Goal: Task Accomplishment & Management: Complete application form

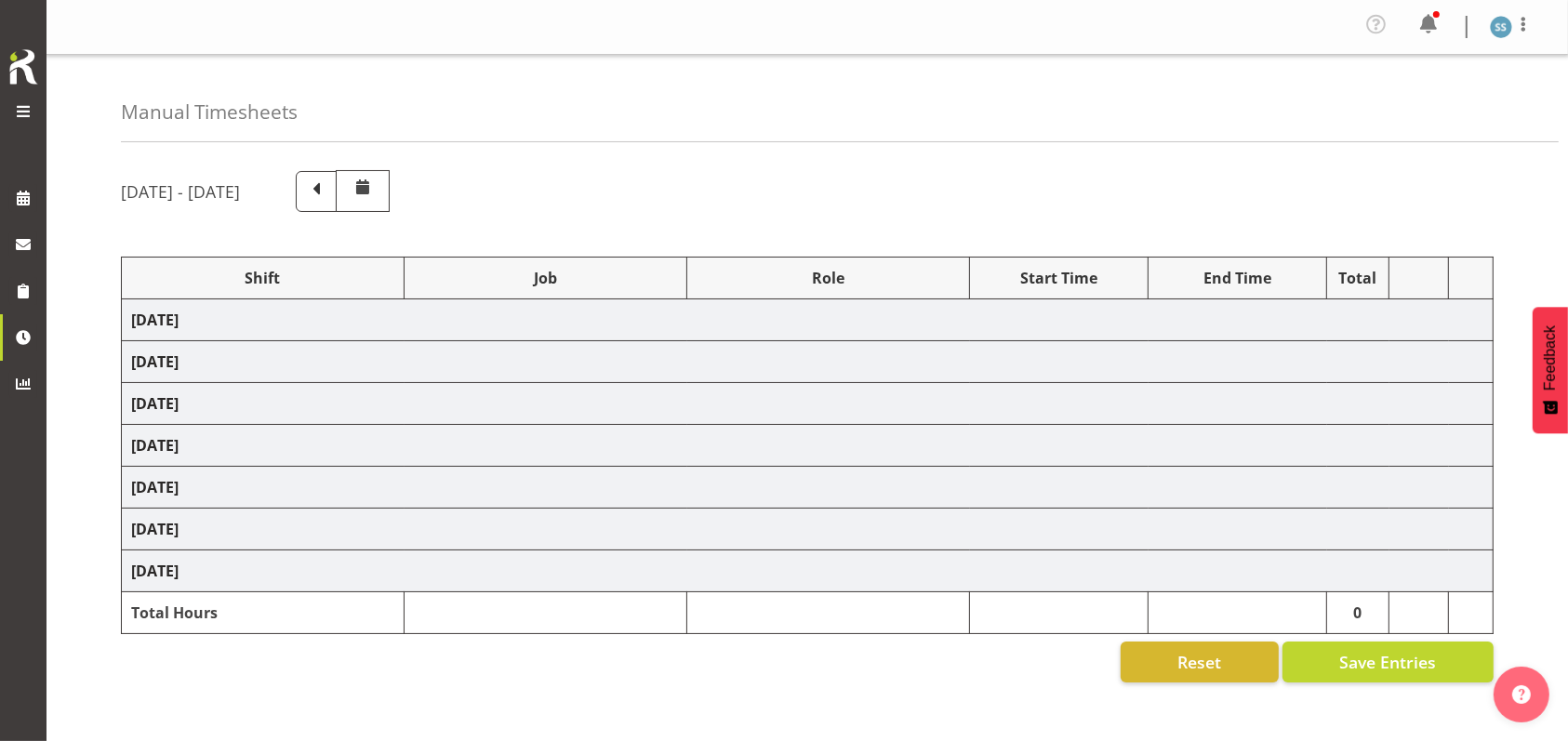
select select "26078"
select select "10549"
select select "47"
select select "26078"
select select "10549"
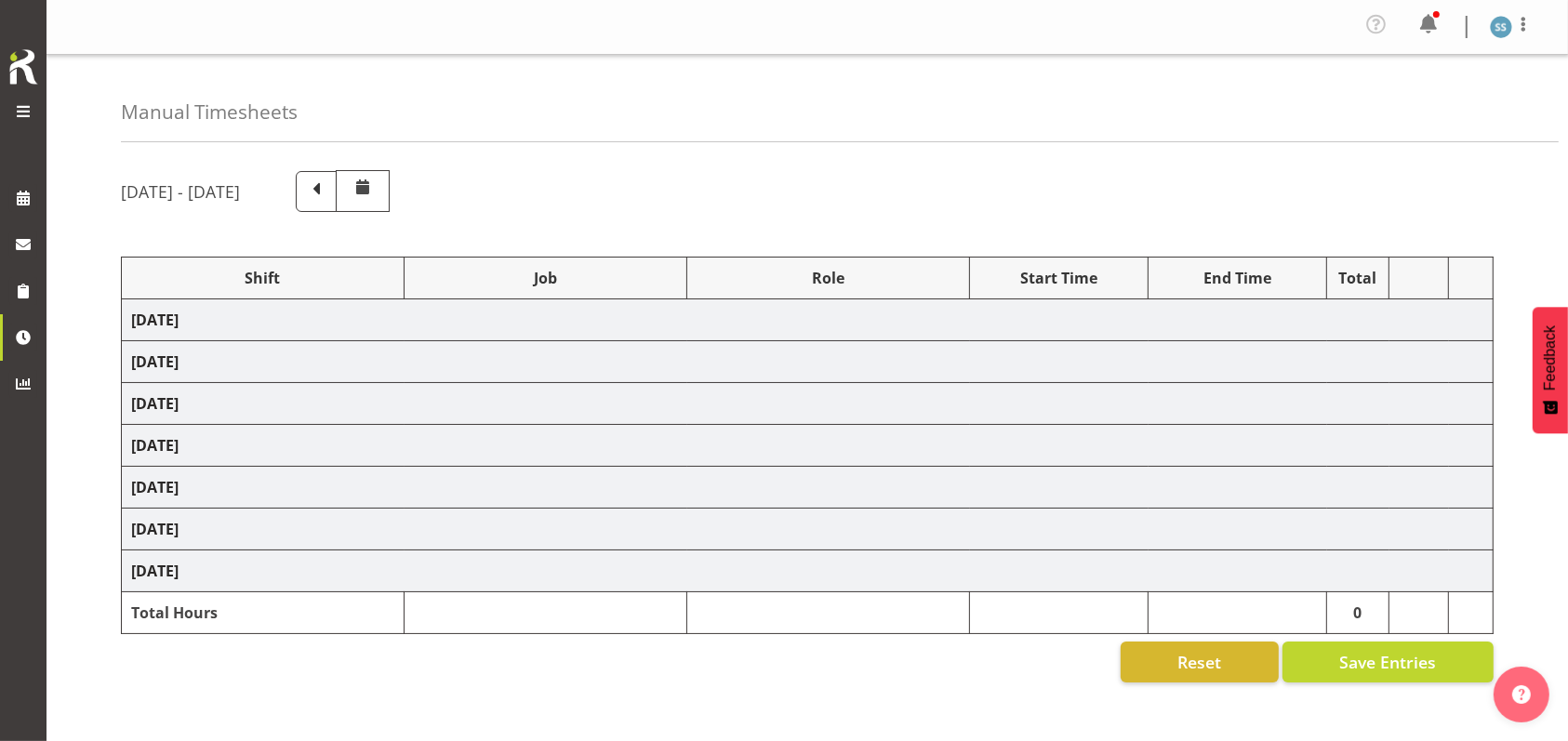
select select "47"
select select "26078"
select select "9636"
select select "47"
select select "26078"
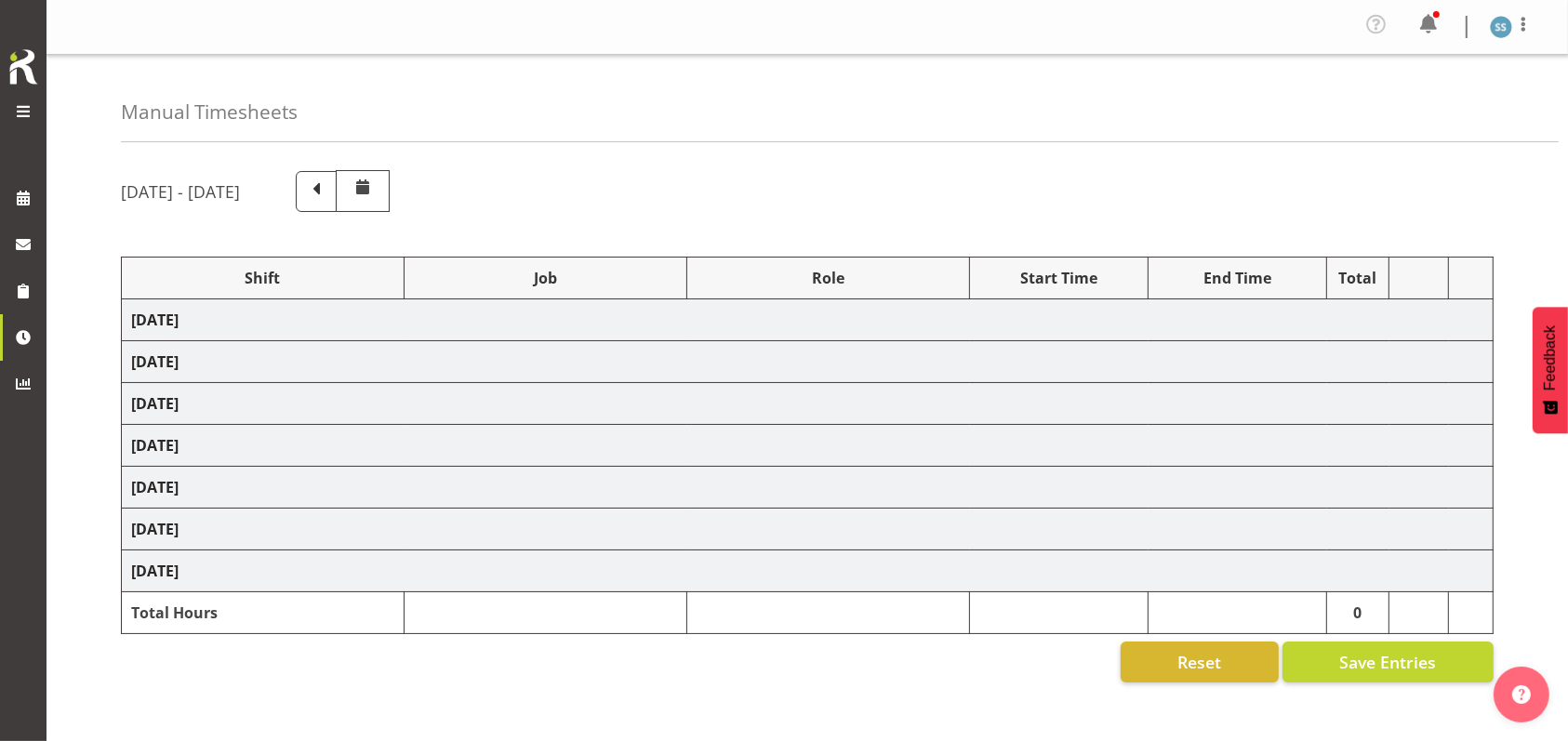
select select "10536"
select select "47"
select select "41604"
select select "10527"
select select "47"
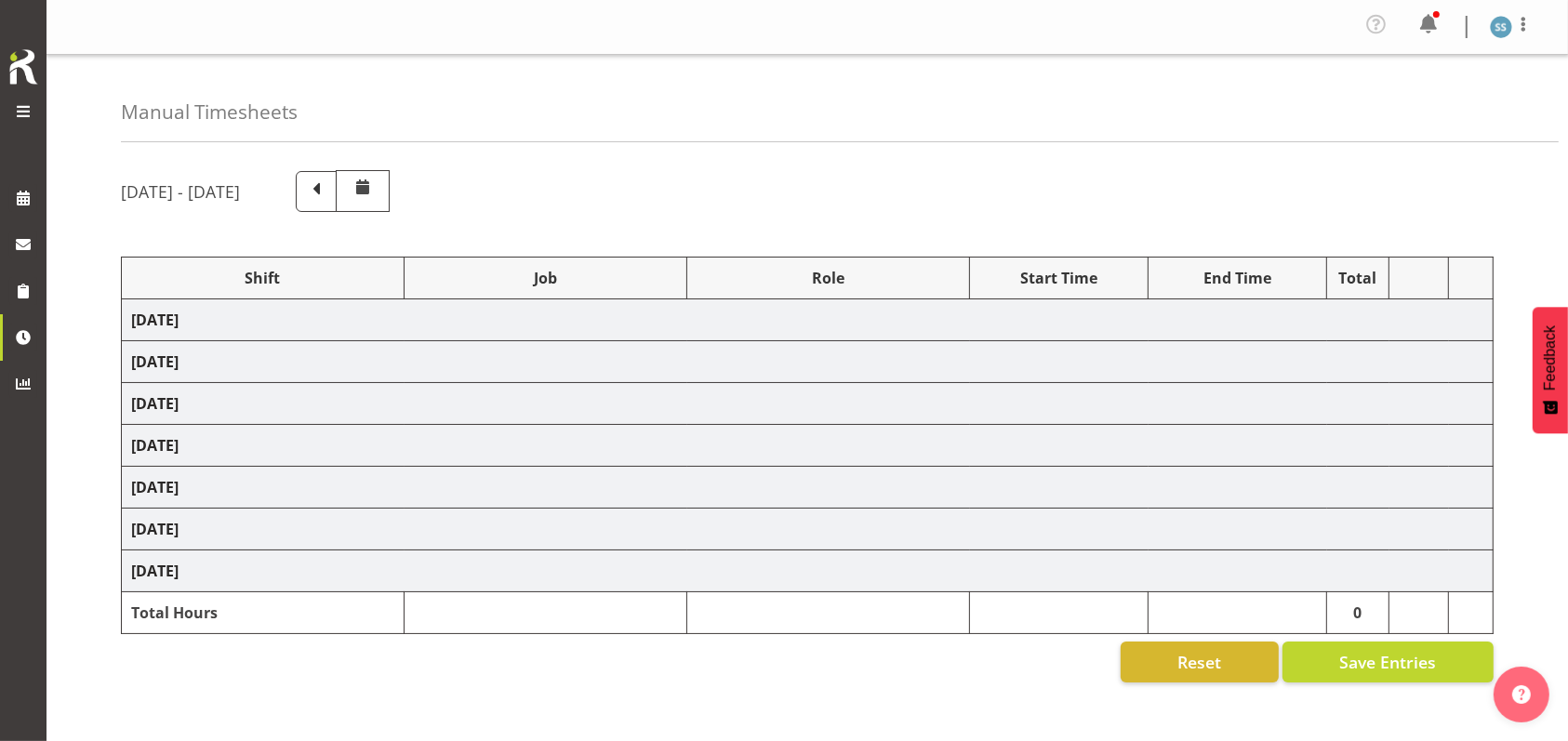
select select "56692"
select select "10499"
select select "47"
select select "26078"
select select "10549"
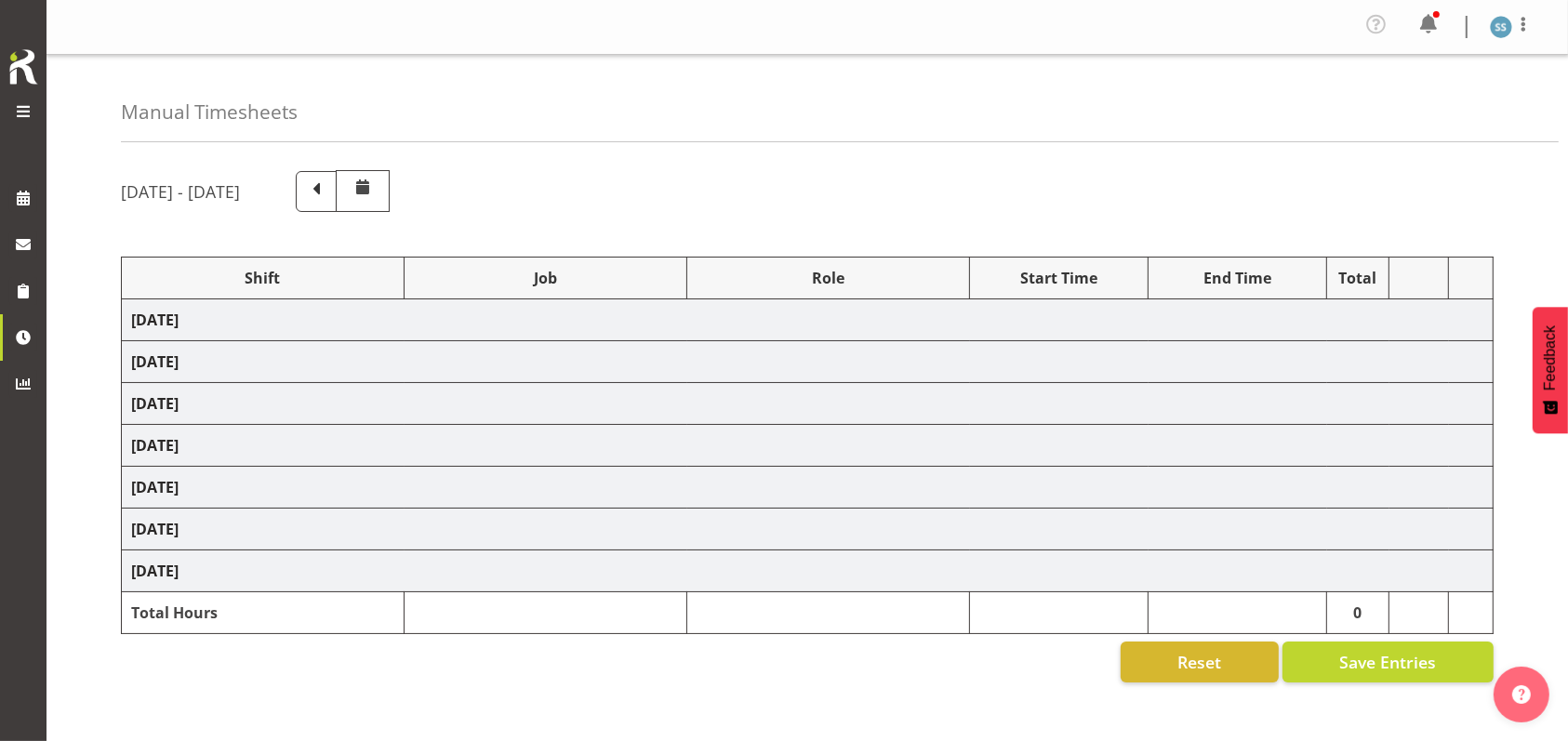
select select "47"
select select "26078"
select select "10536"
select select "47"
select select "26078"
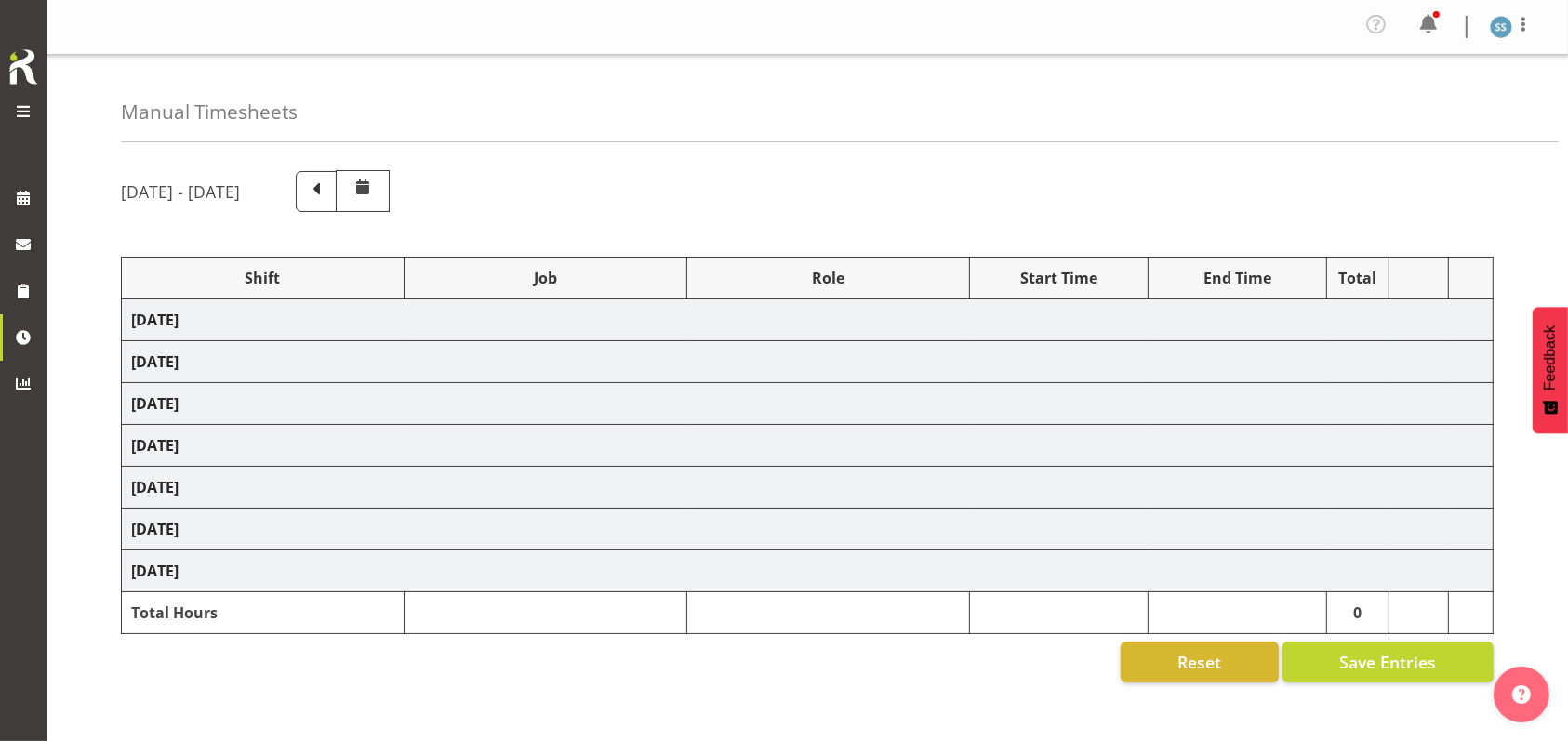
select select "10549"
select select "47"
select select "48116"
select select "10499"
select select "47"
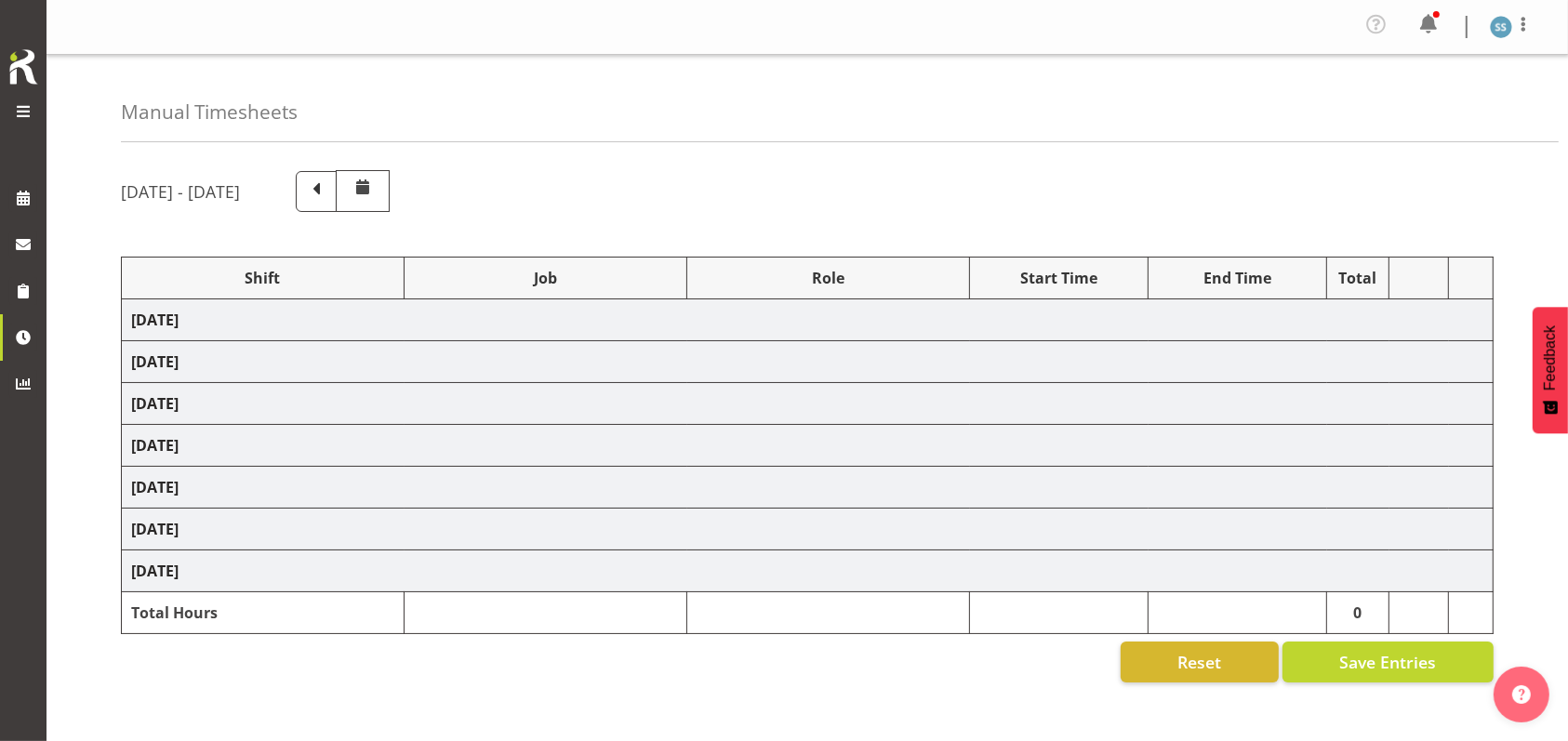
select select "26078"
select select "10549"
select select "47"
select select "26078"
select select "10576"
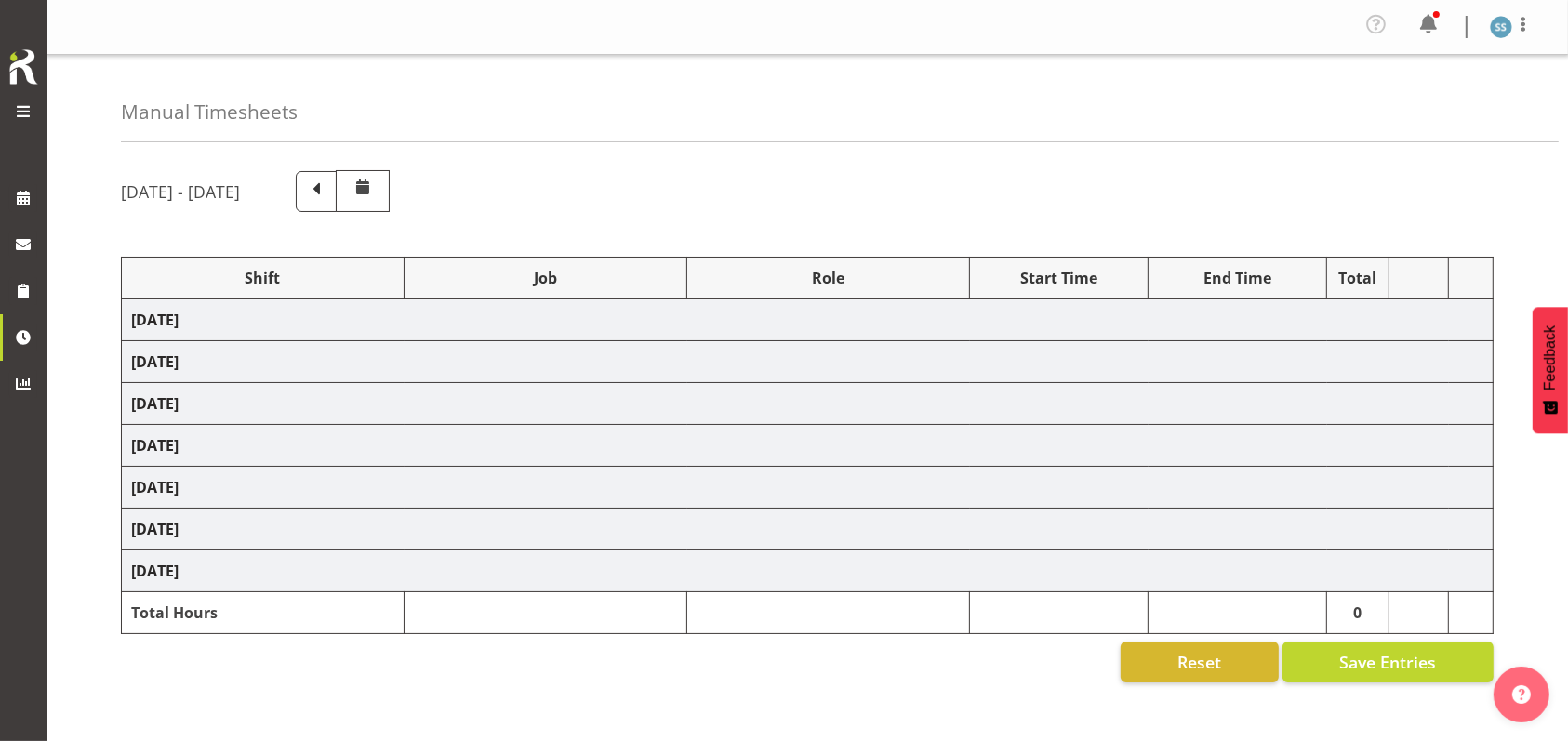
select select "1607"
select select "10549"
select select "47"
select select "48116"
select select "10499"
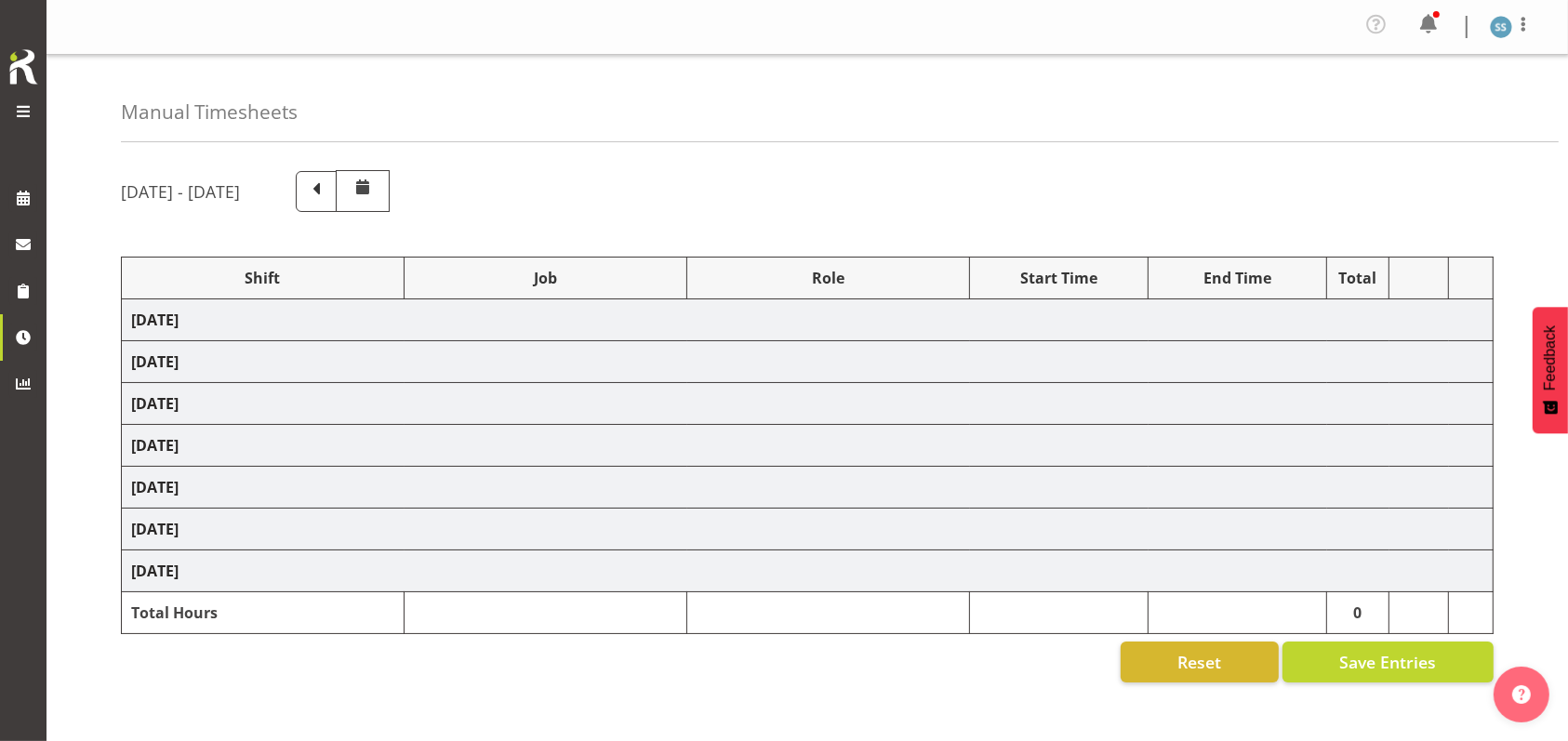
select select "47"
select select "48116"
select select "10549"
select select "47"
select select "48116"
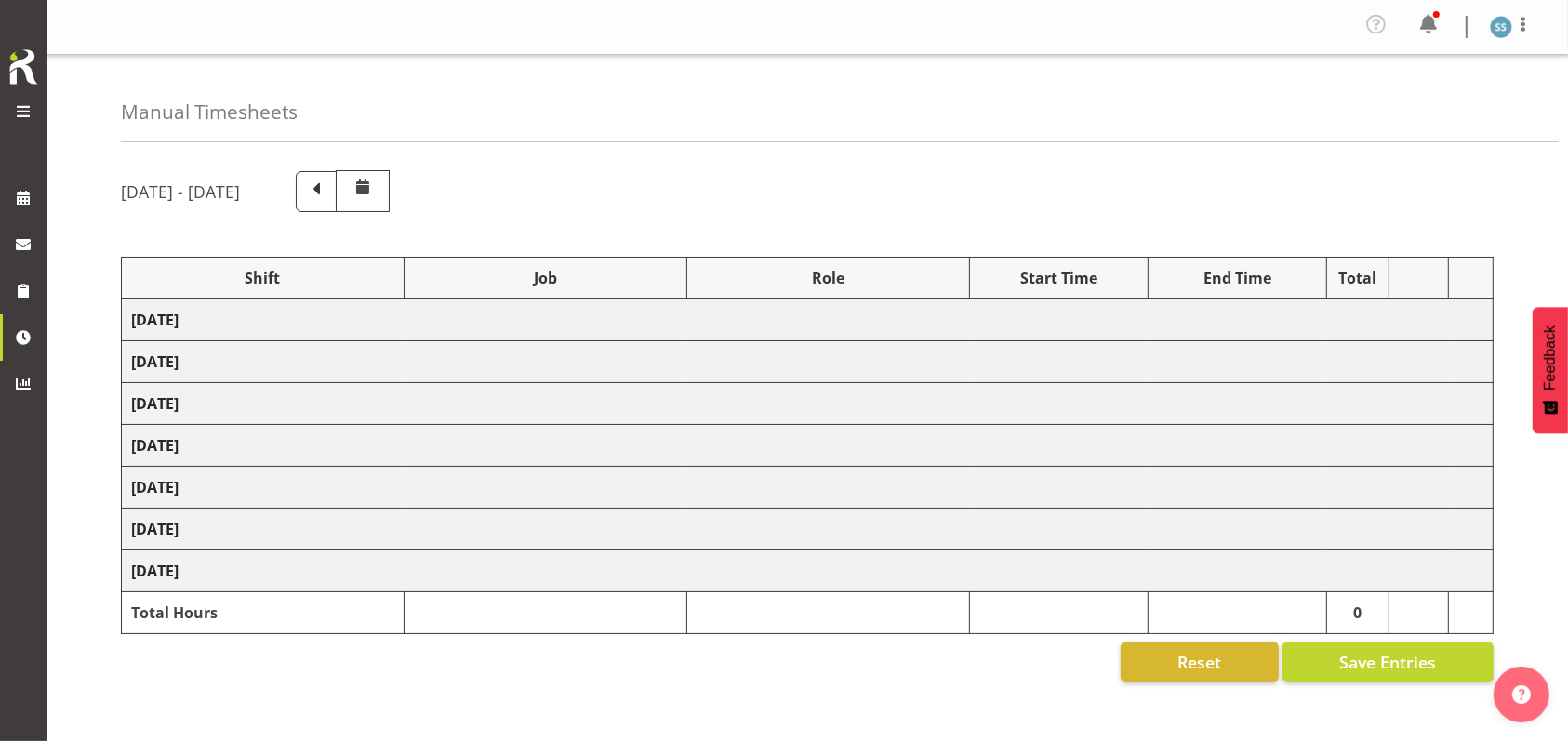
select select "10499"
select select "47"
select select "26078"
select select "10549"
select select "47"
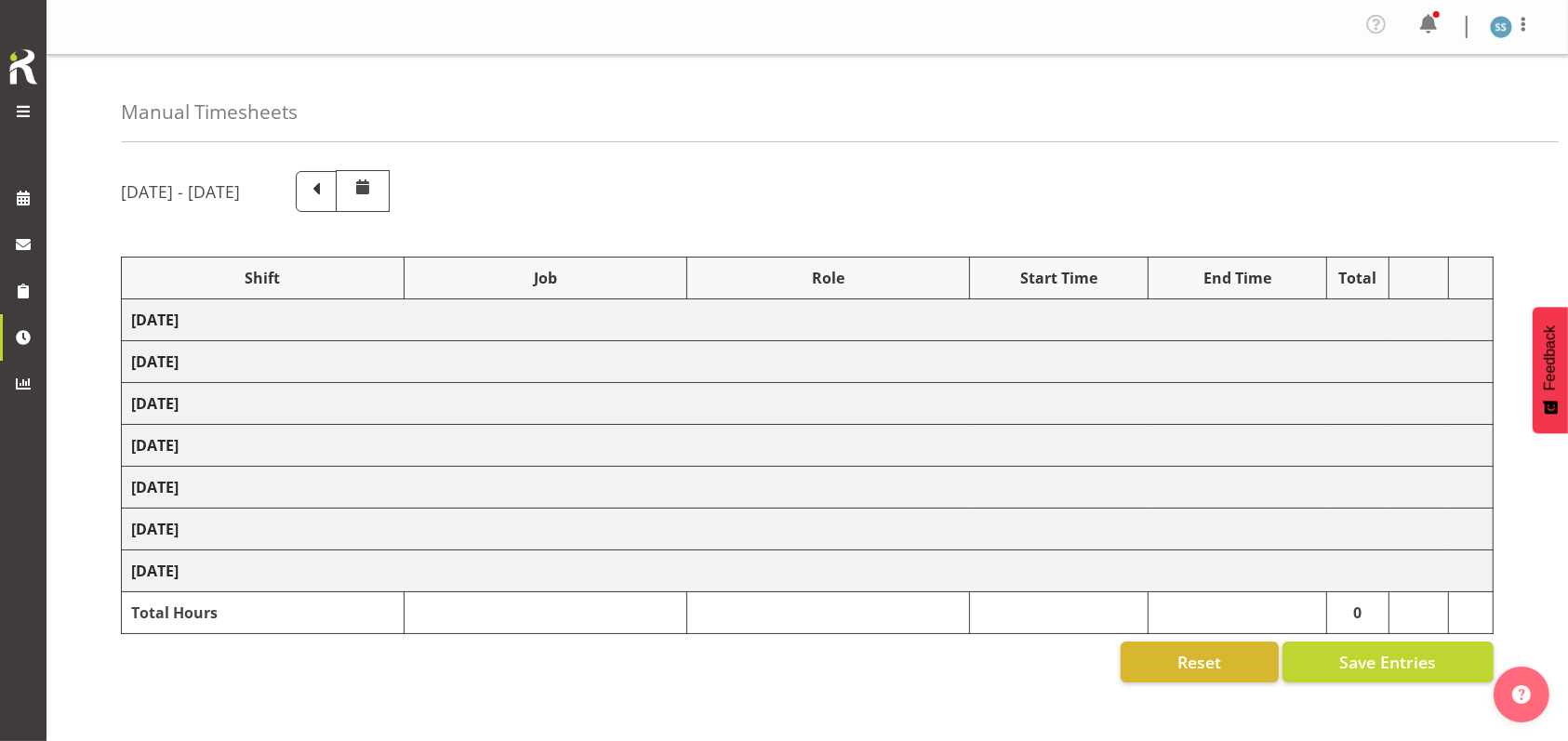
select select "26078"
select select "10576"
select select "26078"
select select "10576"
select select "47"
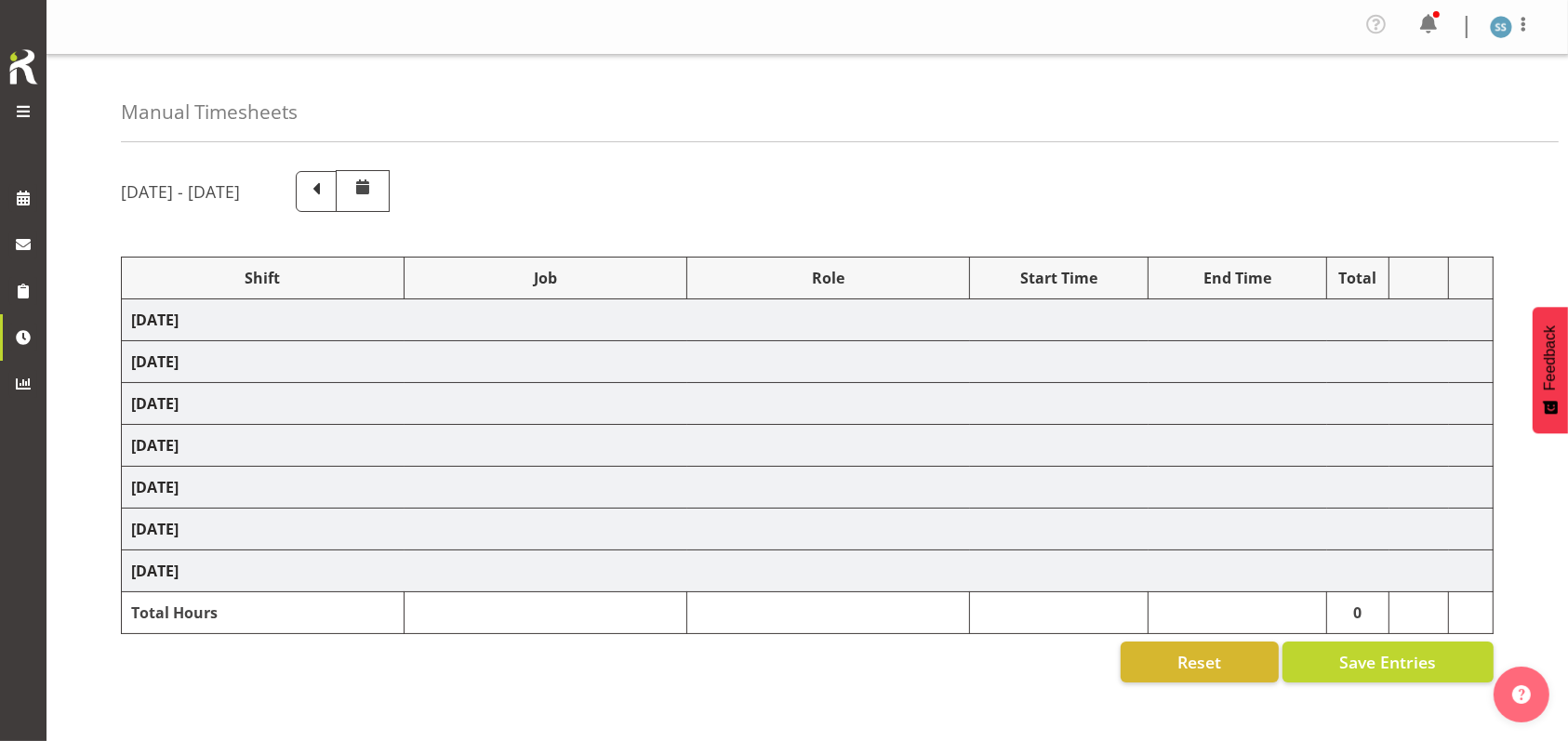
select select "48116"
select select "10499"
select select "47"
select select "48116"
select select "10549"
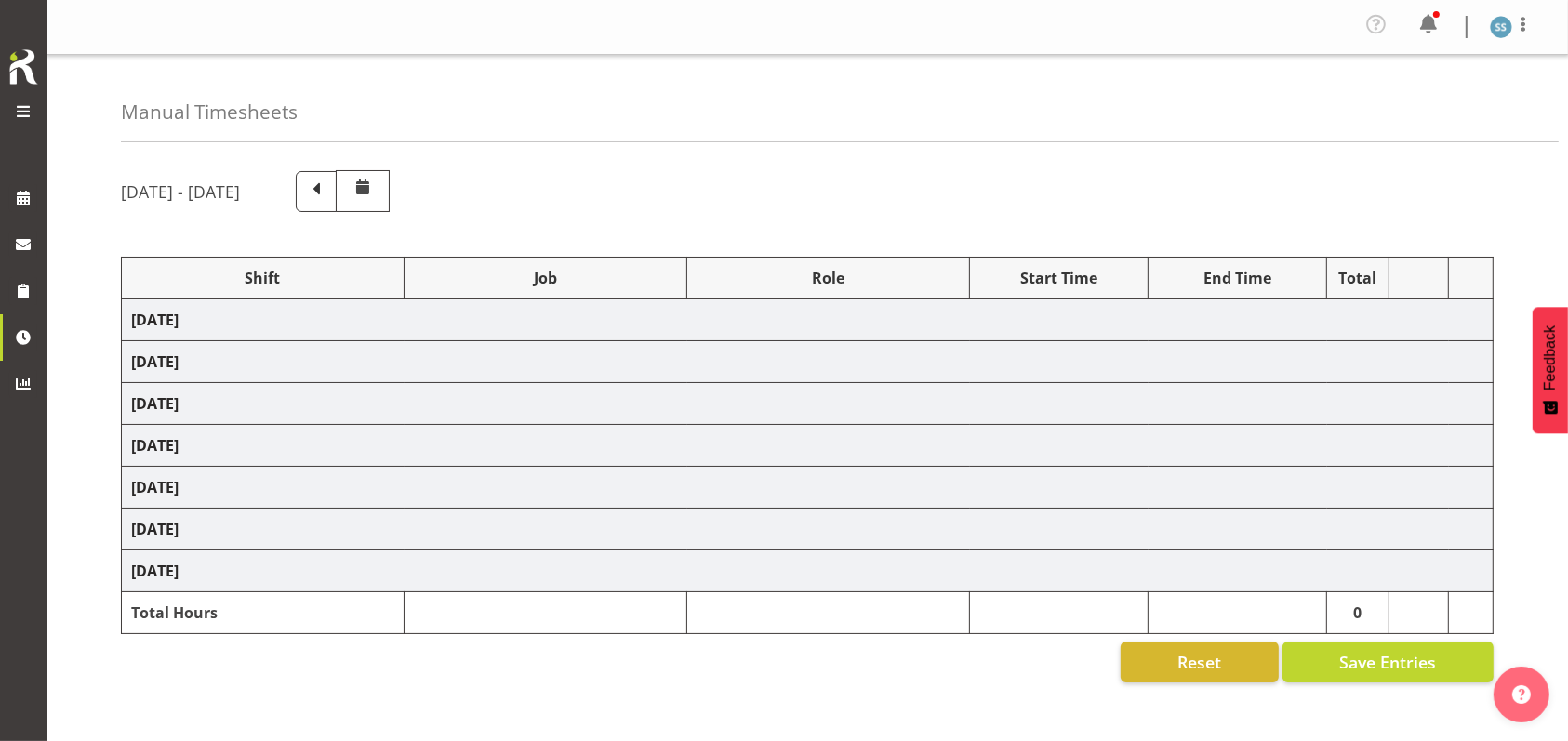
select select "47"
select select "56692"
select select "10499"
select select "47"
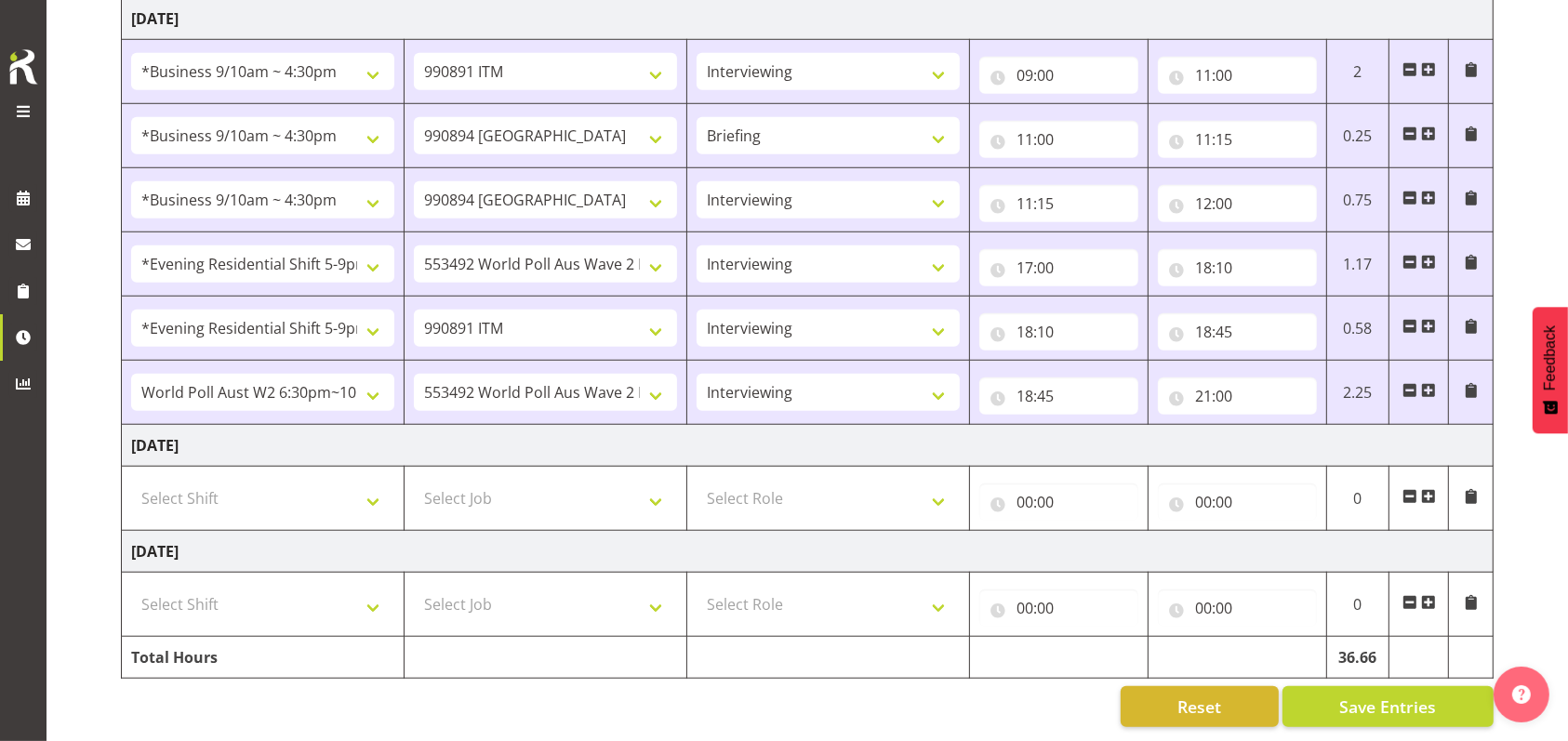
scroll to position [1510, 0]
click at [375, 483] on select "Select Shift !!Weekend Residential (Roster IT Shift Label) *Business 9/10am ~ 4…" at bounding box center [262, 498] width 263 height 37
select select "41319"
click at [131, 480] on select "Select Shift !!Weekend Residential (Roster IT Shift Label) *Business 9/10am ~ 4…" at bounding box center [262, 498] width 263 height 37
click at [653, 481] on select "Select Job 550060 IF Admin 553492 World Poll Aus Wave 2 Main 2025 553493 World …" at bounding box center [545, 498] width 263 height 37
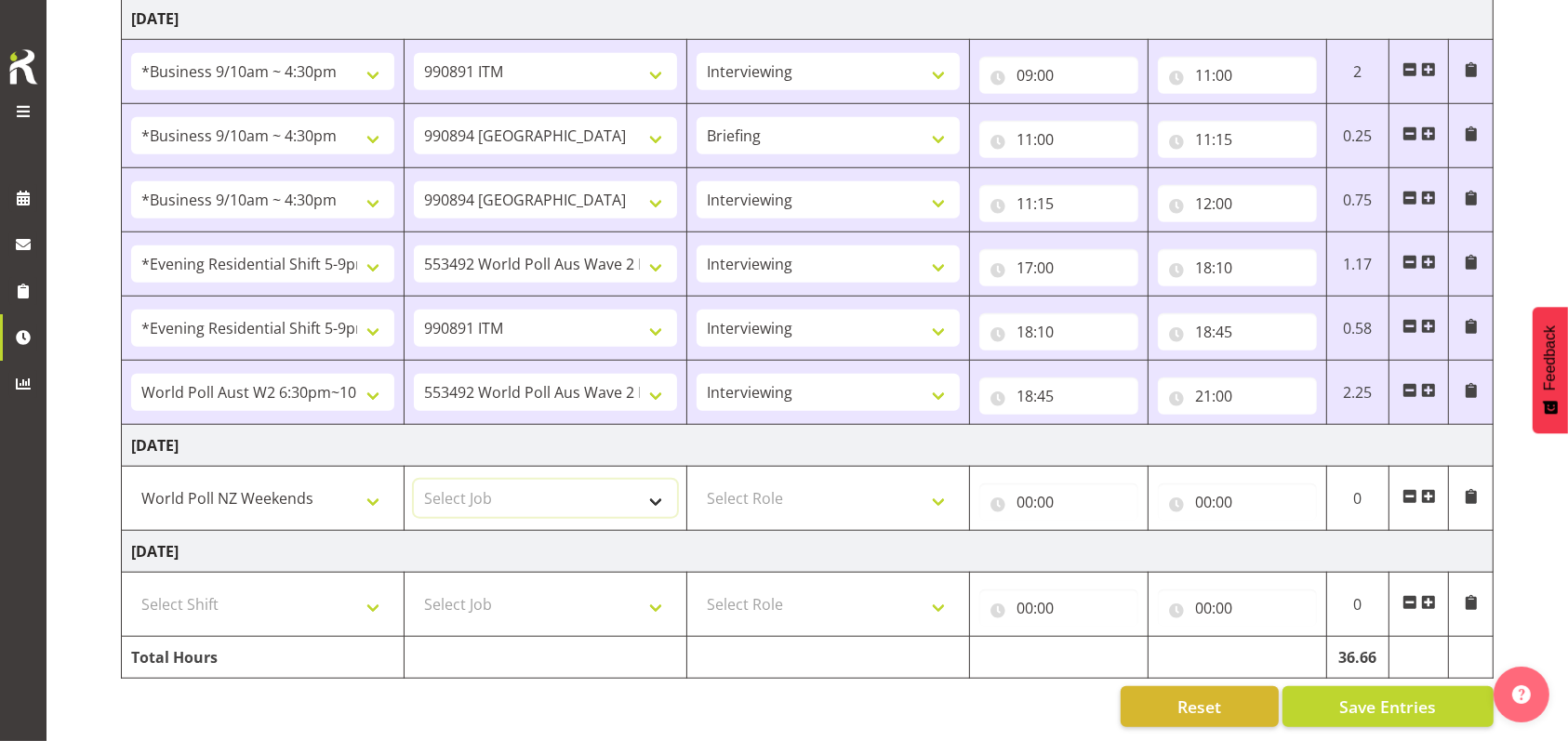
select select "10527"
click at [414, 480] on select "Select Job 550060 IF Admin 553492 World Poll Aus Wave 2 Main 2025 553493 World …" at bounding box center [545, 498] width 263 height 37
click at [944, 480] on select "Select Role Briefing Interviewing" at bounding box center [828, 498] width 263 height 37
select select "47"
click at [697, 480] on select "Select Role Briefing Interviewing" at bounding box center [828, 498] width 263 height 37
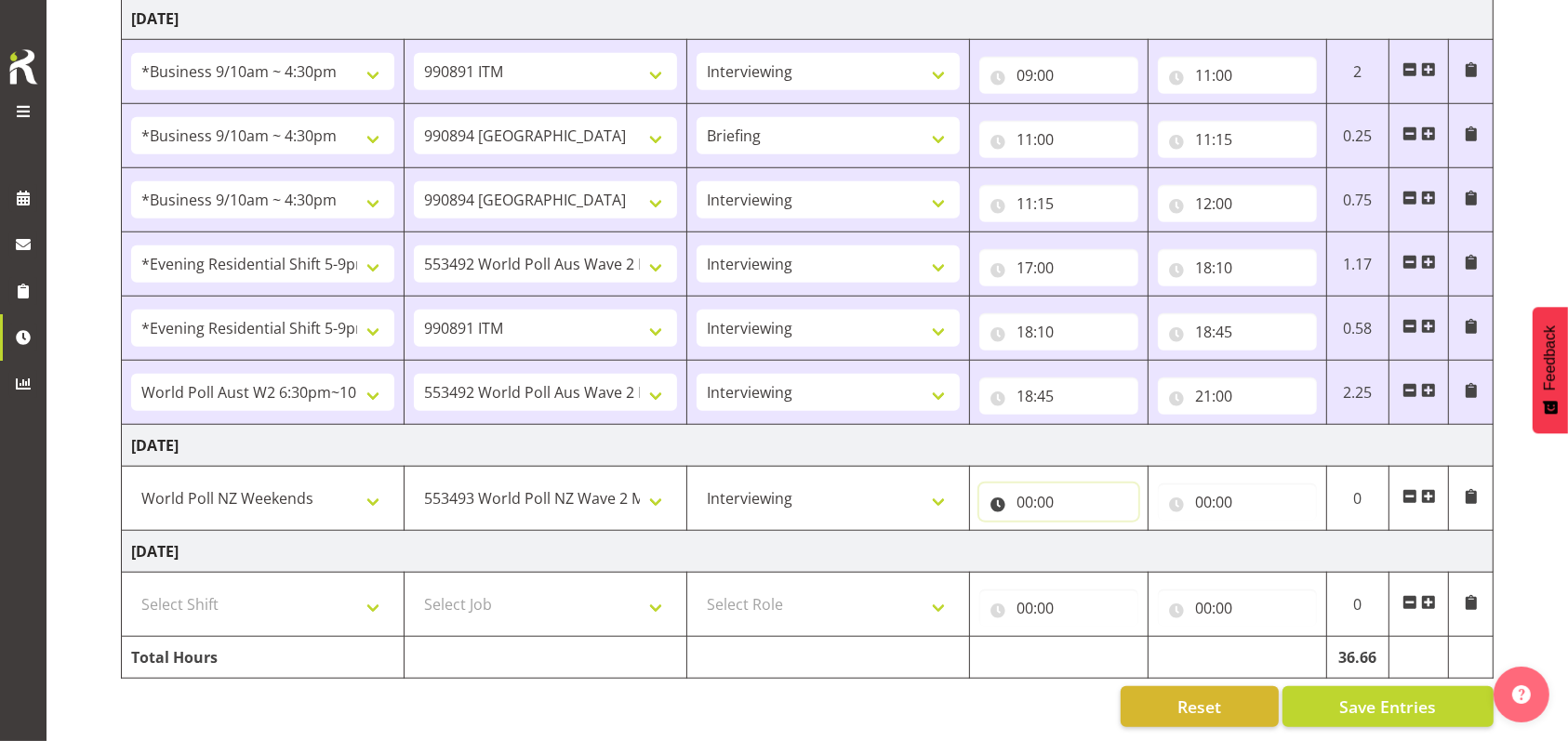
click at [1040, 483] on input "00:00" at bounding box center [1059, 501] width 159 height 37
click at [1099, 532] on select "00 01 02 03 04 05 06 07 08 09 10 11 12 13 14 15 16 17 18 19 20 21 22 23" at bounding box center [1107, 550] width 42 height 37
select select "12"
click at [1086, 532] on select "00 01 02 03 04 05 06 07 08 09 10 11 12 13 14 15 16 17 18 19 20 21 22 23" at bounding box center [1107, 550] width 42 height 37
type input "12:00"
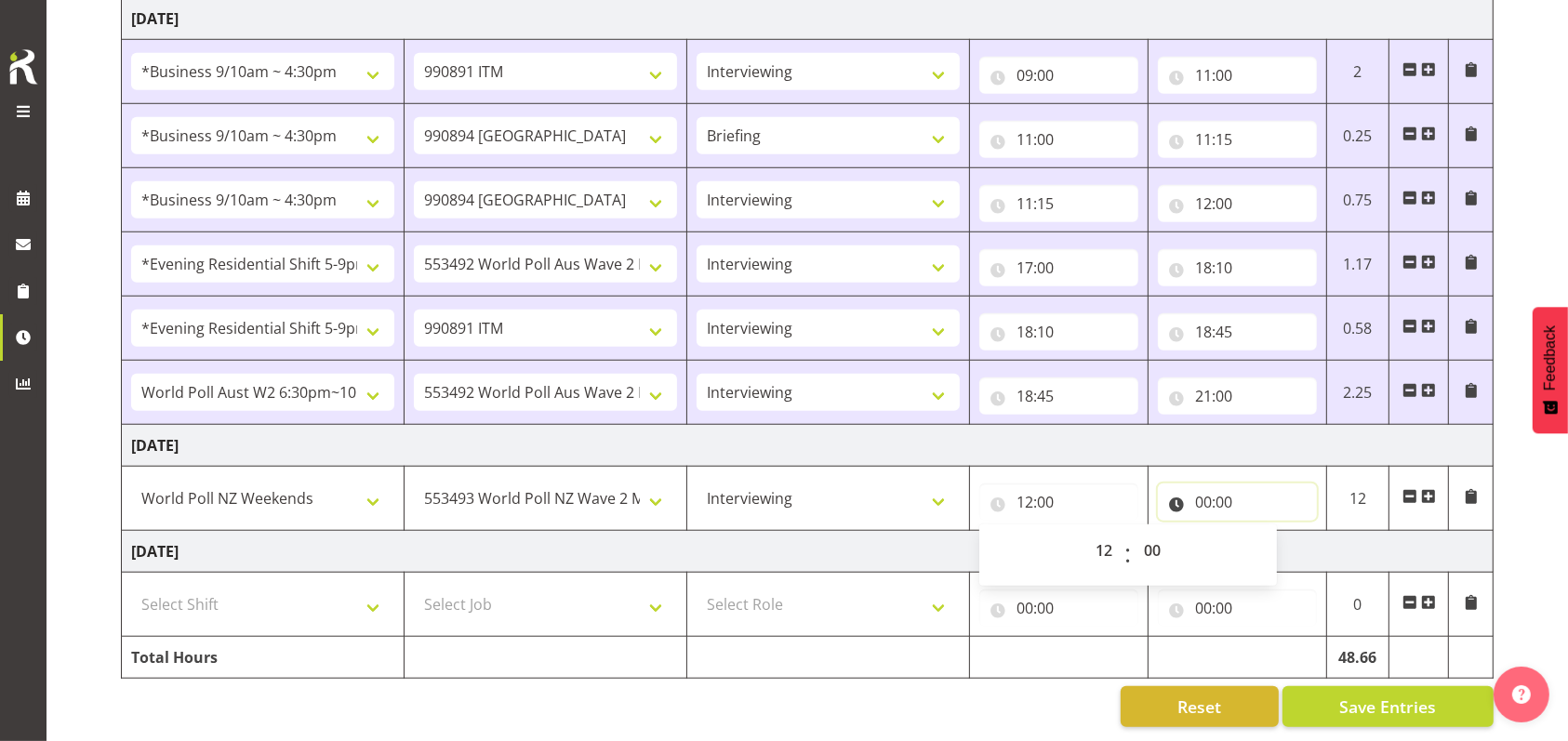
click at [1199, 483] on input "00:00" at bounding box center [1238, 501] width 159 height 37
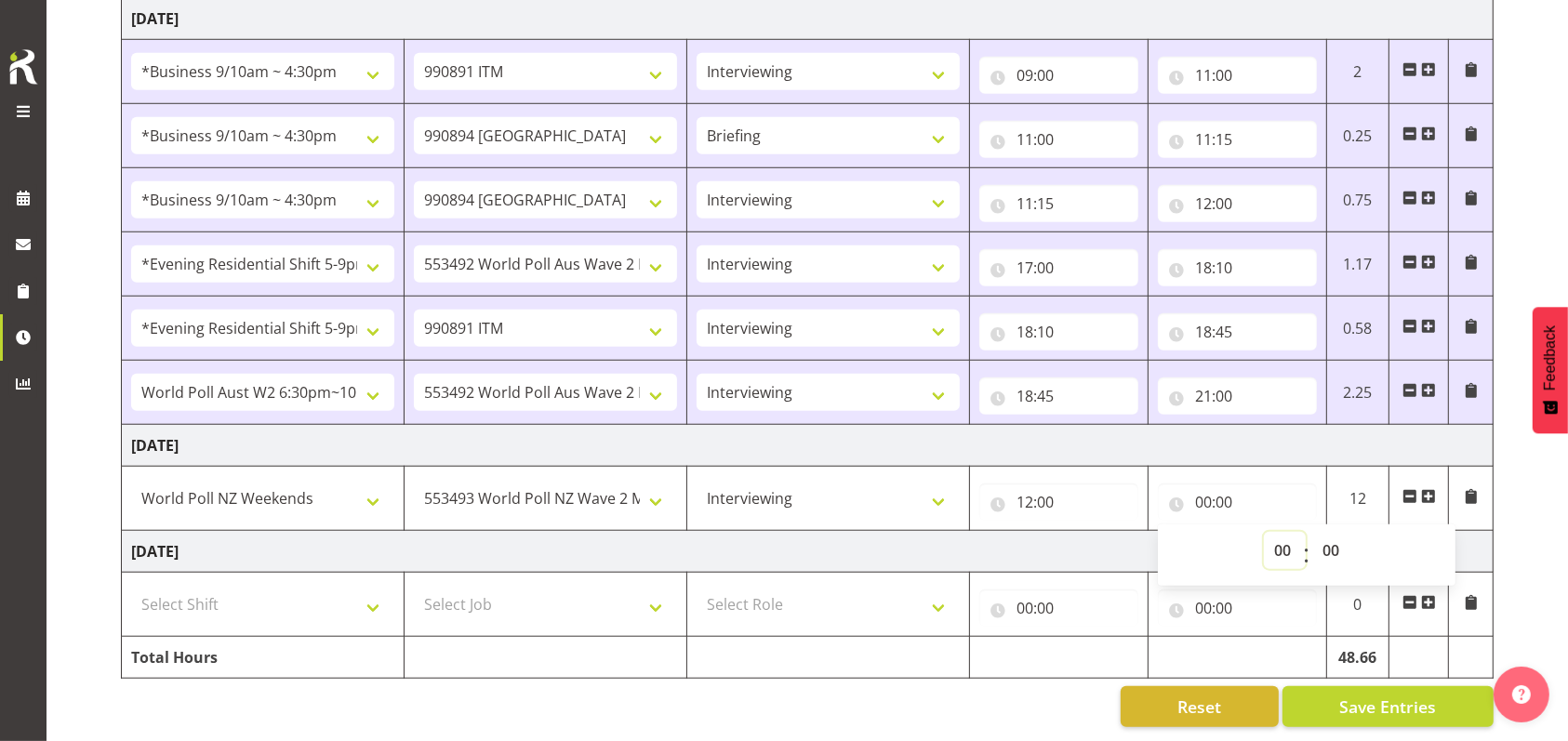
click at [1275, 532] on select "00 01 02 03 04 05 06 07 08 09 10 11 12 13 14 15 16 17 18 19 20 21 22 23" at bounding box center [1285, 550] width 42 height 37
select select "13"
click at [1264, 532] on select "00 01 02 03 04 05 06 07 08 09 10 11 12 13 14 15 16 17 18 19 20 21 22 23" at bounding box center [1285, 550] width 42 height 37
type input "13:00"
click at [1332, 535] on select "00 01 02 03 04 05 06 07 08 09 10 11 12 13 14 15 16 17 18 19 20 21 22 23 24 25 2…" at bounding box center [1333, 550] width 42 height 37
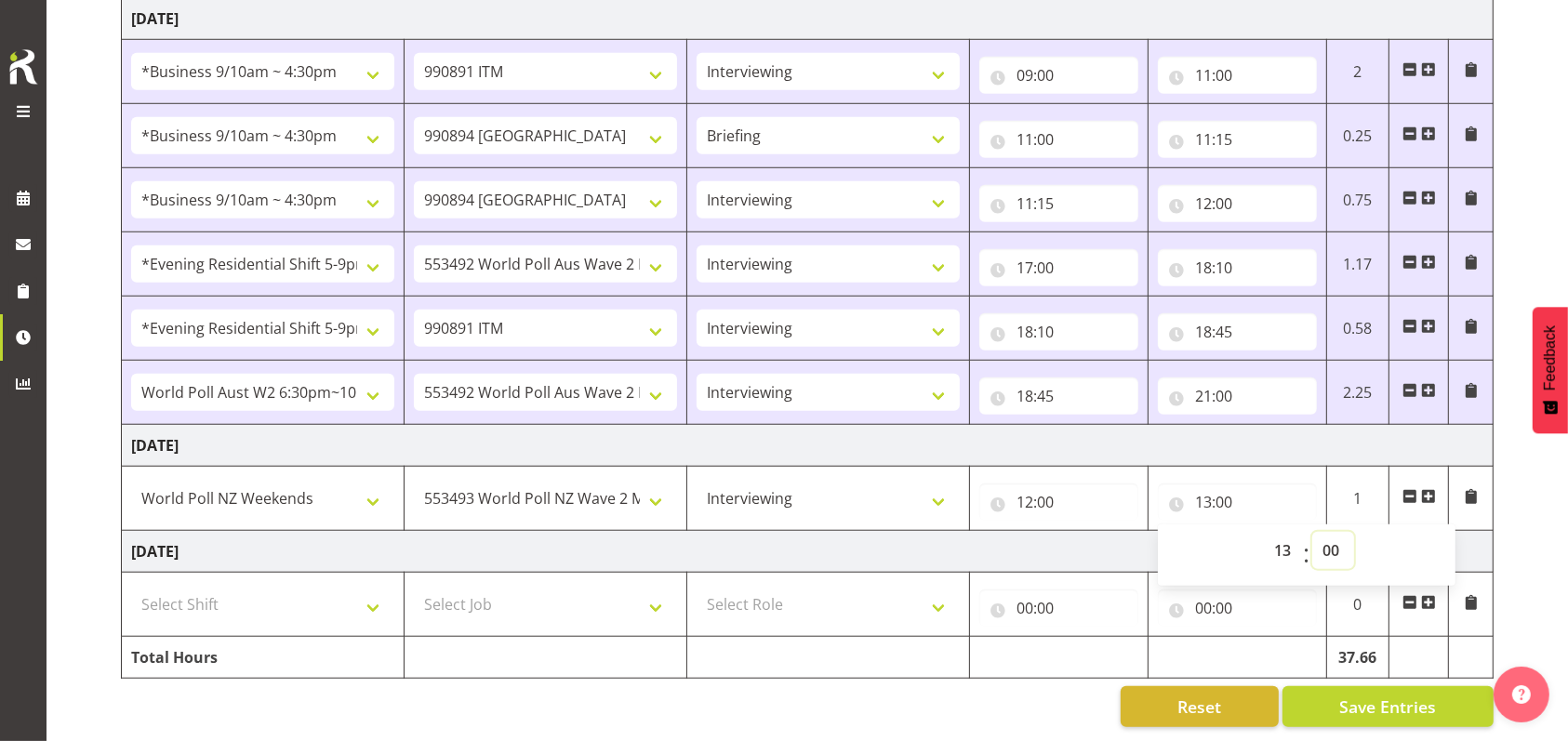
click at [1344, 532] on select "00 01 02 03 04 05 06 07 08 09 10 11 12 13 14 15 16 17 18 19 20 21 22 23 24 25 2…" at bounding box center [1333, 550] width 42 height 37
select select "30"
click at [1312, 532] on select "00 01 02 03 04 05 06 07 08 09 10 11 12 13 14 15 16 17 18 19 20 21 22 23 24 25 2…" at bounding box center [1333, 550] width 42 height 37
type input "13:30"
